Goal: Transaction & Acquisition: Obtain resource

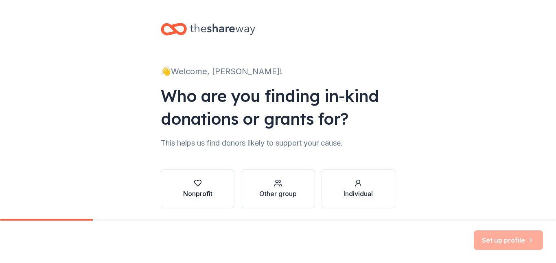
click at [226, 189] on button "Nonprofit" at bounding box center [198, 188] width 74 height 39
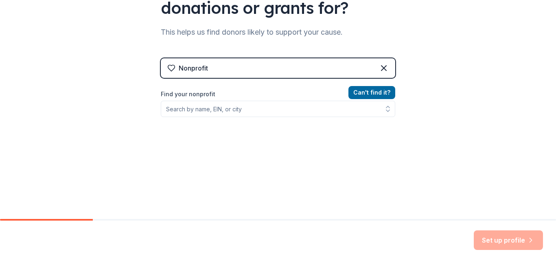
scroll to position [112, 0]
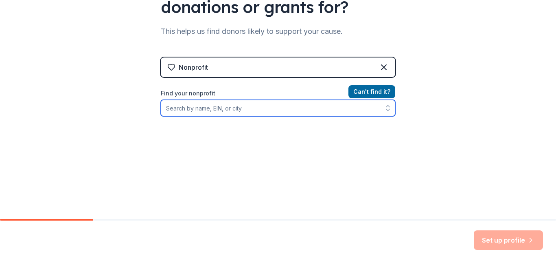
click at [215, 114] on input "Find your nonprofit" at bounding box center [278, 108] width 235 height 16
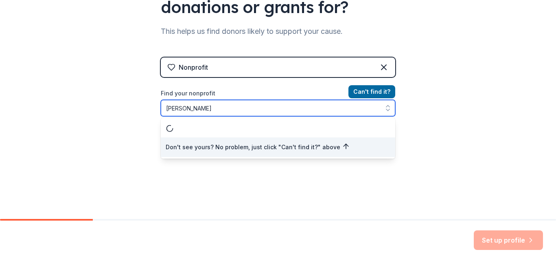
type input "[PERSON_NAME]"
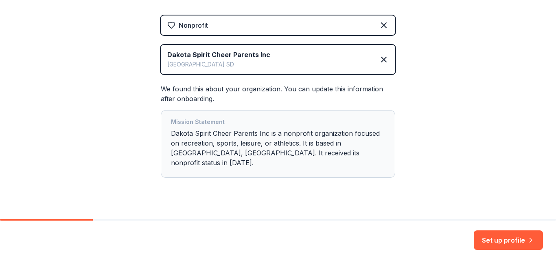
scroll to position [158, 0]
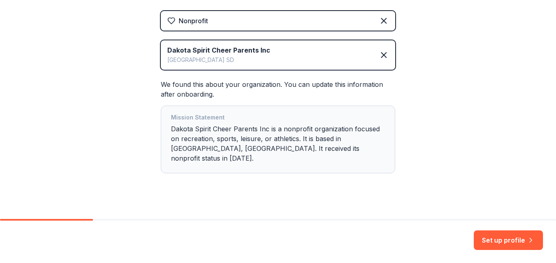
click at [308, 150] on div "Mission Statement Dakota Spirit Cheer Parents Inc is a nonprofit organization f…" at bounding box center [278, 139] width 214 height 54
click at [503, 241] on button "Set up profile" at bounding box center [508, 240] width 69 height 20
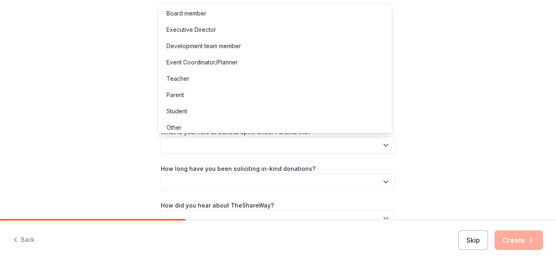
click at [344, 141] on button "button" at bounding box center [278, 144] width 235 height 17
click at [312, 10] on div "Board member" at bounding box center [275, 13] width 231 height 16
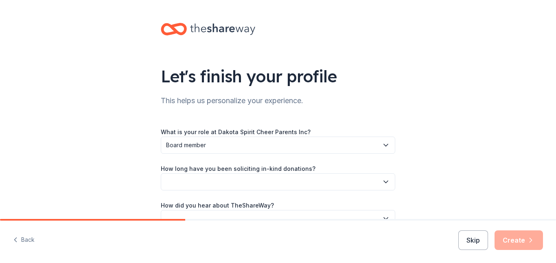
click at [272, 185] on button "button" at bounding box center [278, 181] width 235 height 17
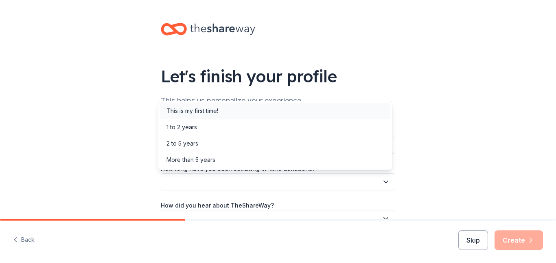
click at [266, 112] on div "This is my first time!" at bounding box center [275, 111] width 231 height 16
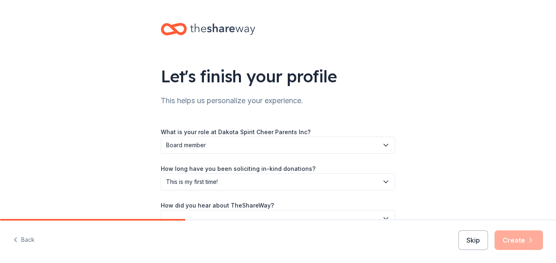
scroll to position [47, 0]
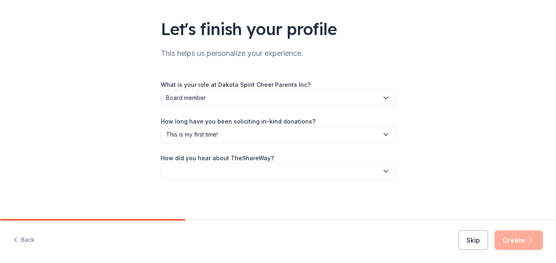
click at [367, 171] on button "button" at bounding box center [278, 171] width 235 height 17
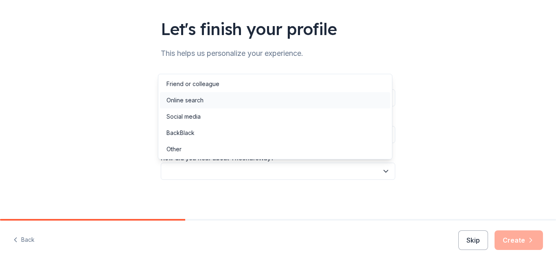
click at [333, 105] on div "Online search" at bounding box center [275, 100] width 231 height 16
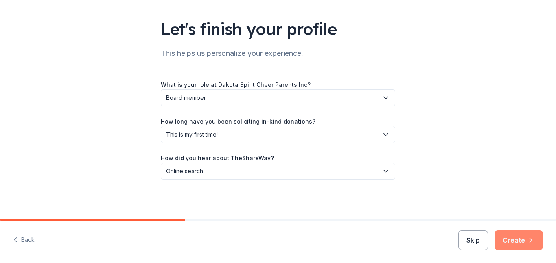
click at [518, 237] on button "Create" at bounding box center [519, 240] width 48 height 20
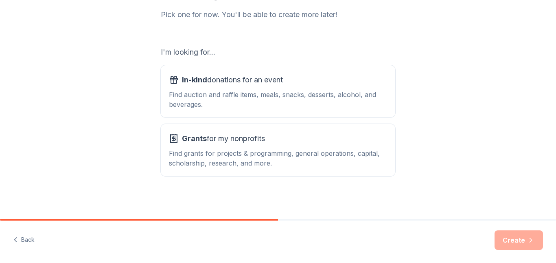
scroll to position [110, 0]
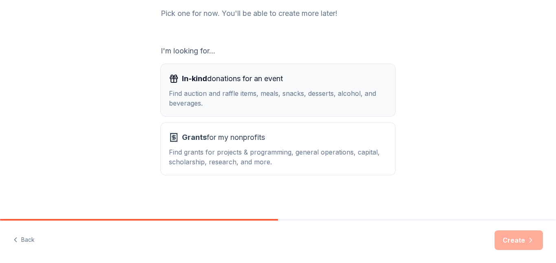
click at [321, 83] on div "In-kind donations for an event" at bounding box center [278, 78] width 218 height 13
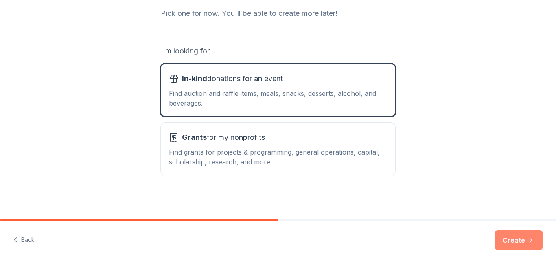
click at [511, 241] on button "Create" at bounding box center [519, 240] width 48 height 20
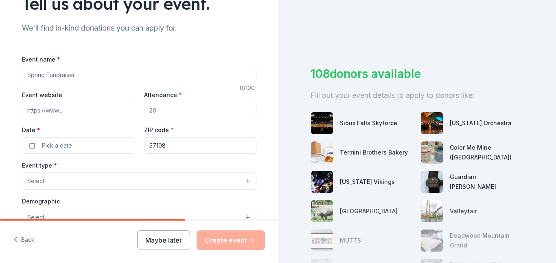
scroll to position [73, 0]
click at [125, 73] on input "Event name *" at bounding box center [139, 74] width 235 height 16
type input "Showdown Fundraiser"
click at [183, 109] on input "Attendance *" at bounding box center [200, 109] width 112 height 16
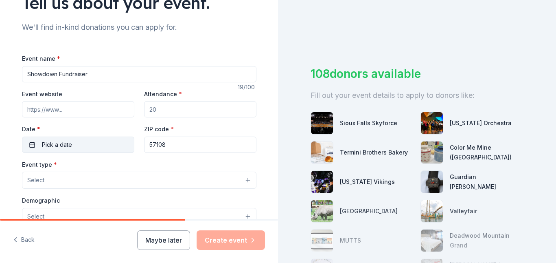
click at [92, 142] on button "Pick a date" at bounding box center [78, 144] width 112 height 16
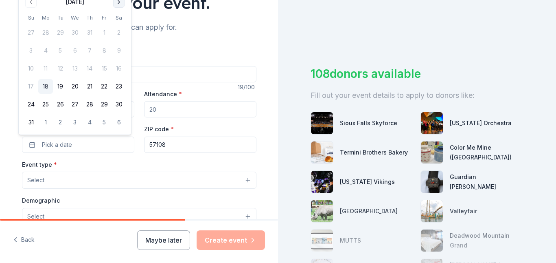
click at [121, 4] on button "Go to next month" at bounding box center [118, 1] width 11 height 11
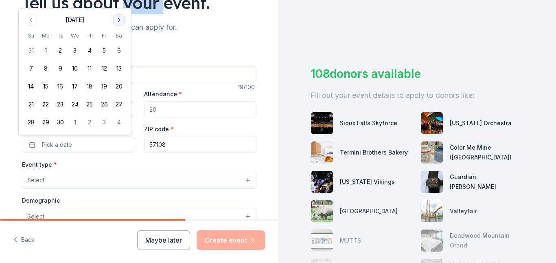
click at [121, 4] on div "Tell us about your event." at bounding box center [139, 2] width 235 height 23
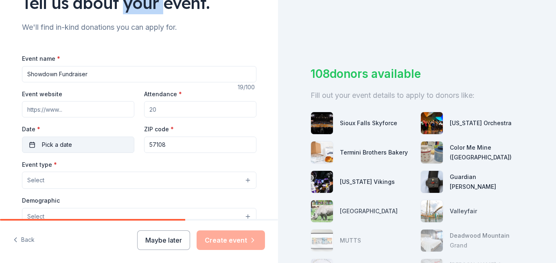
click at [86, 148] on button "Pick a date" at bounding box center [78, 144] width 112 height 16
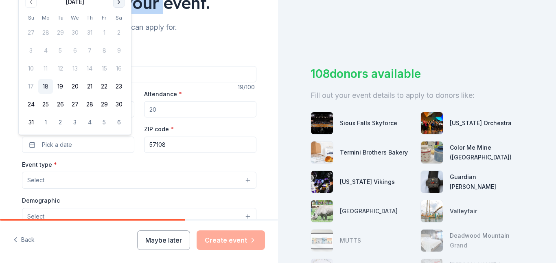
click at [118, 3] on button "Go to next month" at bounding box center [118, 1] width 11 height 11
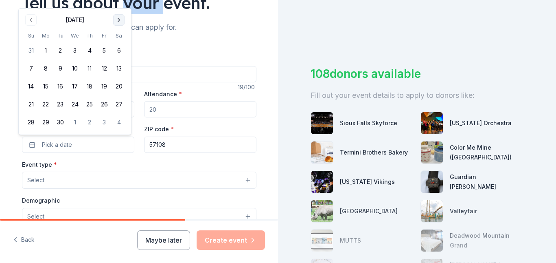
click at [117, 20] on button "Go to next month" at bounding box center [118, 19] width 11 height 11
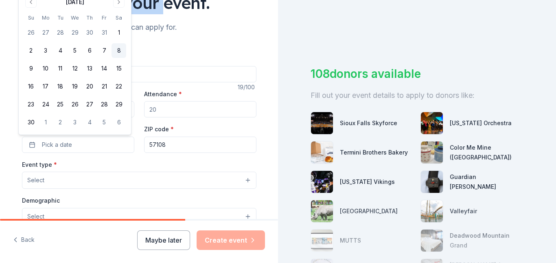
click at [120, 53] on button "8" at bounding box center [119, 50] width 15 height 15
click at [146, 176] on button "Select" at bounding box center [139, 179] width 235 height 17
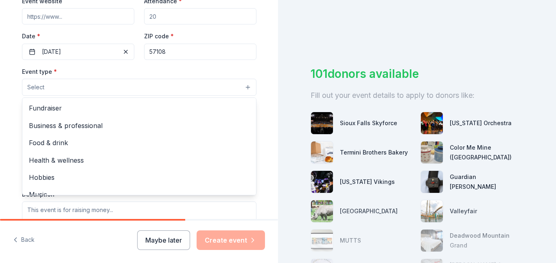
scroll to position [176, 0]
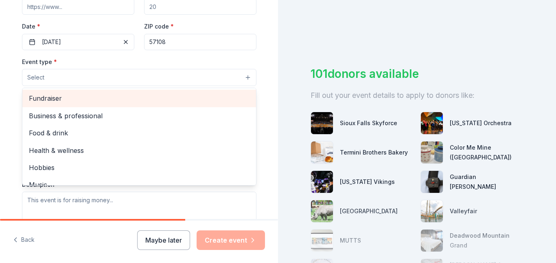
click at [190, 104] on div "Fundraiser" at bounding box center [139, 98] width 234 height 17
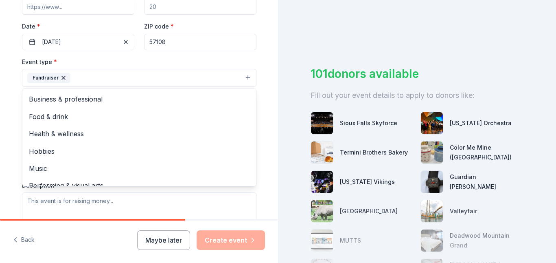
scroll to position [10, 0]
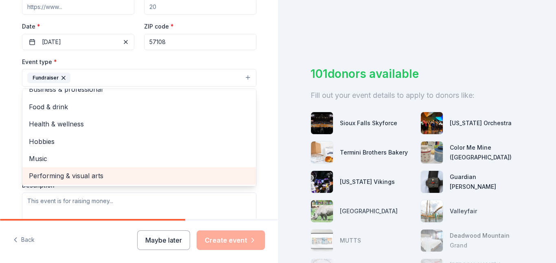
click at [225, 178] on span "Performing & visual arts" at bounding box center [139, 175] width 221 height 11
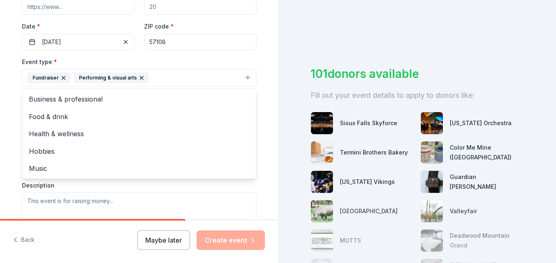
click at [268, 158] on div "Tell us about your event. We'll find in-kind donations you can apply for. Event…" at bounding box center [139, 95] width 278 height 543
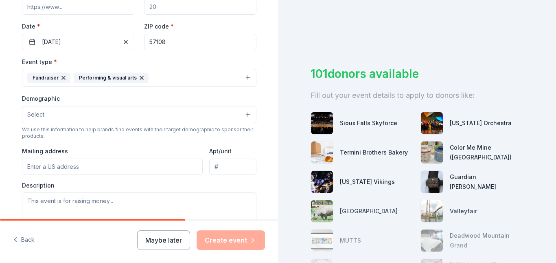
click at [192, 116] on button "Select" at bounding box center [139, 114] width 235 height 17
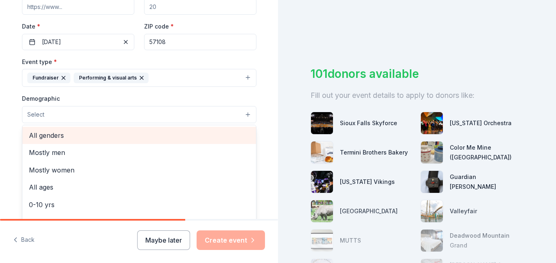
click at [192, 134] on span "All genders" at bounding box center [139, 135] width 221 height 11
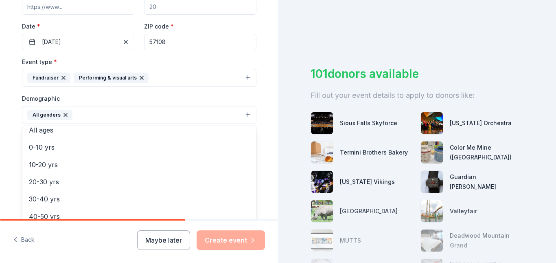
scroll to position [40, 0]
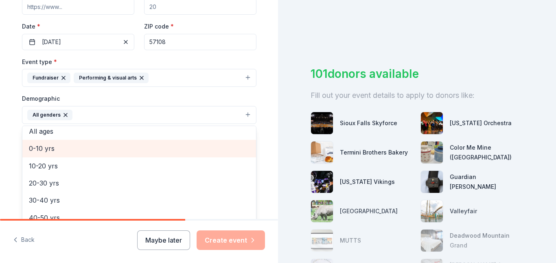
click at [212, 144] on span "0-10 yrs" at bounding box center [139, 148] width 221 height 11
click at [212, 148] on span "10-20 yrs" at bounding box center [139, 148] width 221 height 11
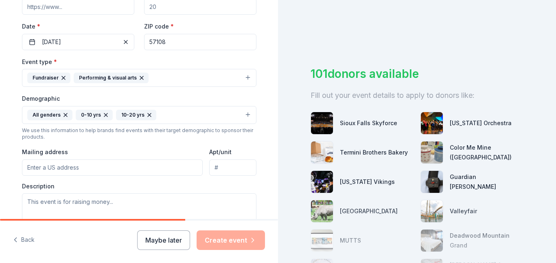
click at [146, 115] on icon "button" at bounding box center [149, 115] width 7 height 7
click at [104, 113] on icon "button" at bounding box center [105, 114] width 3 height 3
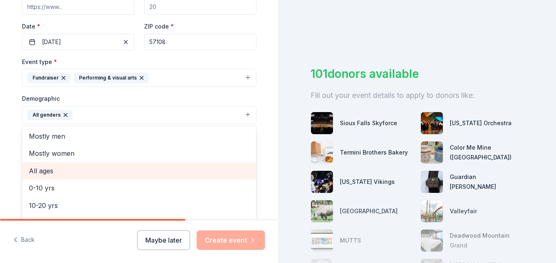
click at [198, 167] on span "All ages" at bounding box center [139, 170] width 221 height 11
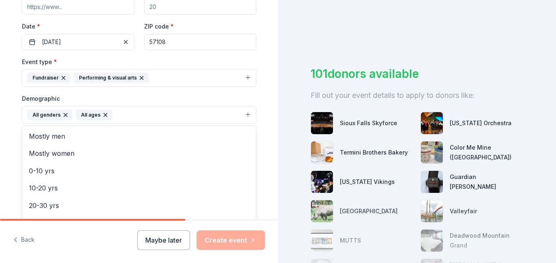
click at [270, 158] on div "Tell us about your event. We'll find in-kind donations you can apply for. Event…" at bounding box center [139, 96] width 278 height 544
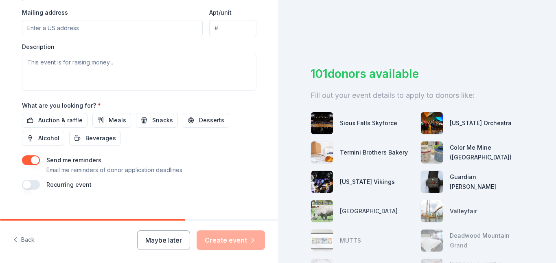
scroll to position [316, 0]
click at [68, 116] on span "Auction & raffle" at bounding box center [60, 119] width 44 height 10
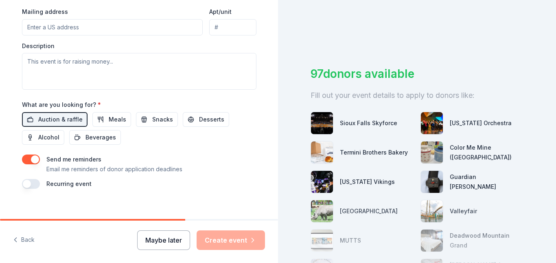
click at [179, 239] on button "Maybe later" at bounding box center [163, 240] width 53 height 20
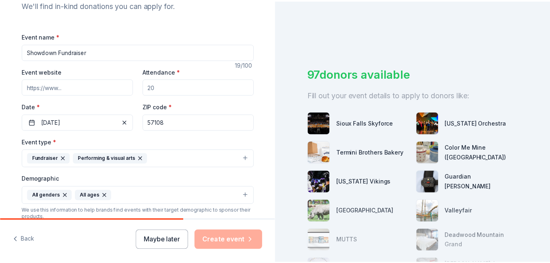
scroll to position [90, 0]
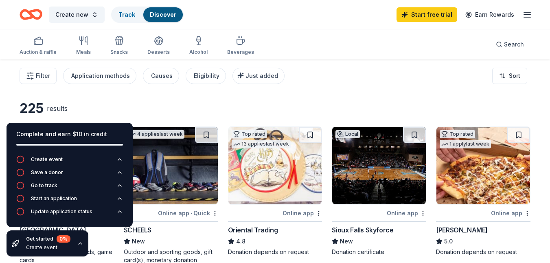
click at [525, 18] on icon "button" at bounding box center [528, 15] width 10 height 10
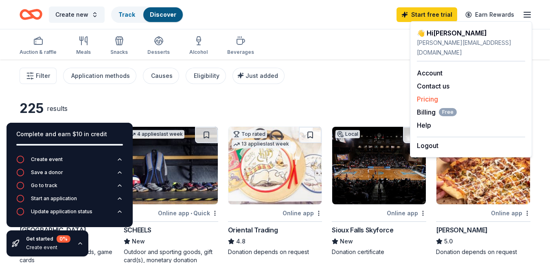
click at [432, 95] on link "Pricing" at bounding box center [427, 99] width 21 height 8
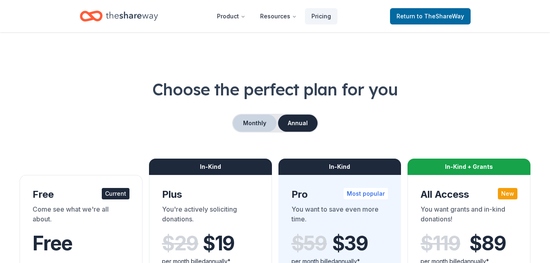
click at [257, 127] on button "Monthly" at bounding box center [255, 122] width 44 height 17
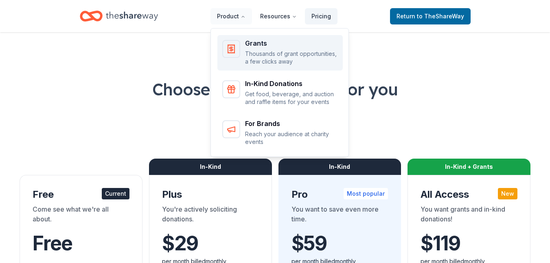
click at [253, 46] on div "Grants" at bounding box center [291, 43] width 93 height 7
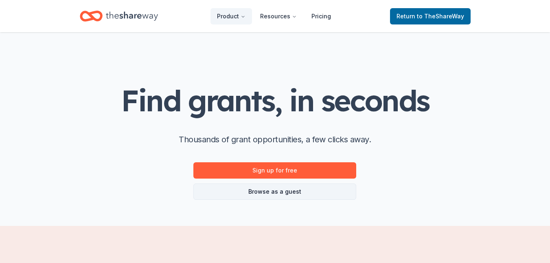
click at [276, 191] on link "Browse as a guest" at bounding box center [274, 191] width 163 height 16
